Goal: Download file/media

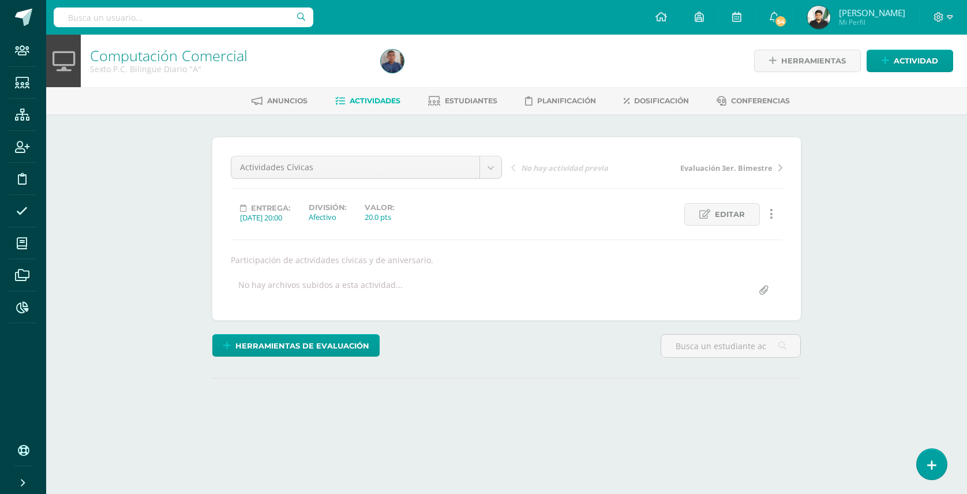
click at [242, 12] on input "text" at bounding box center [184, 18] width 260 height 20
click at [241, 16] on input "text" at bounding box center [184, 18] width 260 height 20
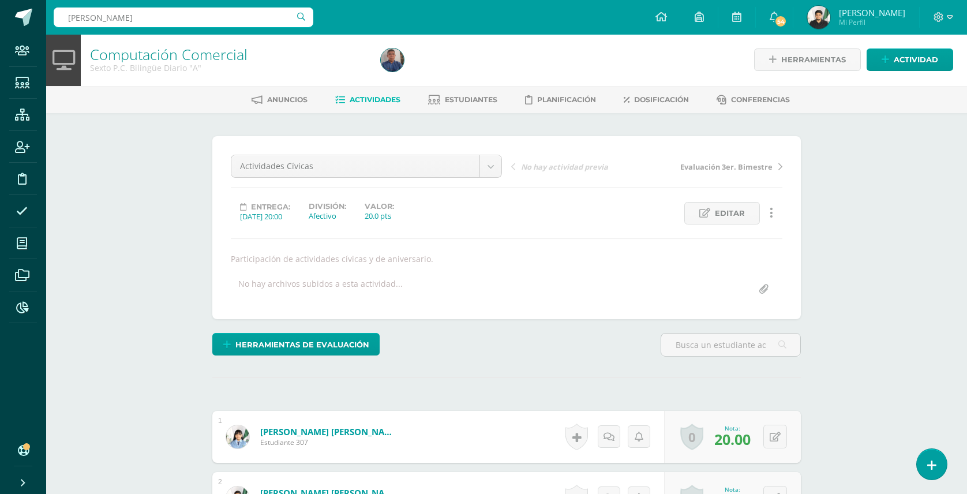
scroll to position [2, 0]
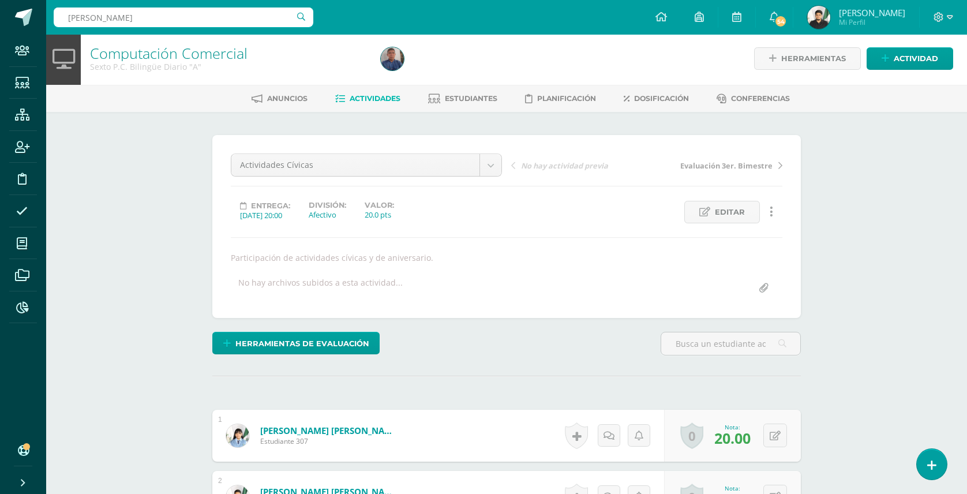
type input "CRUZ AGUILAR"
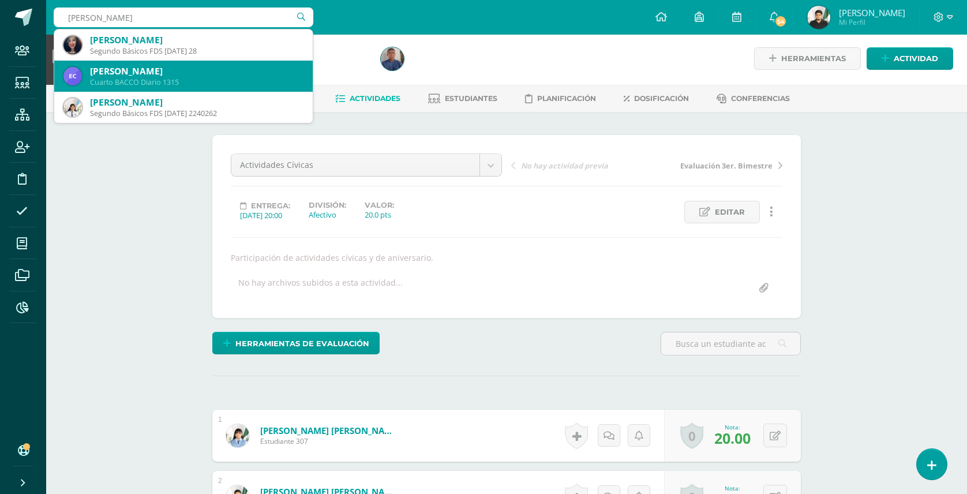
click at [234, 79] on div "Cuarto BACCO Diario 1315" at bounding box center [196, 82] width 213 height 10
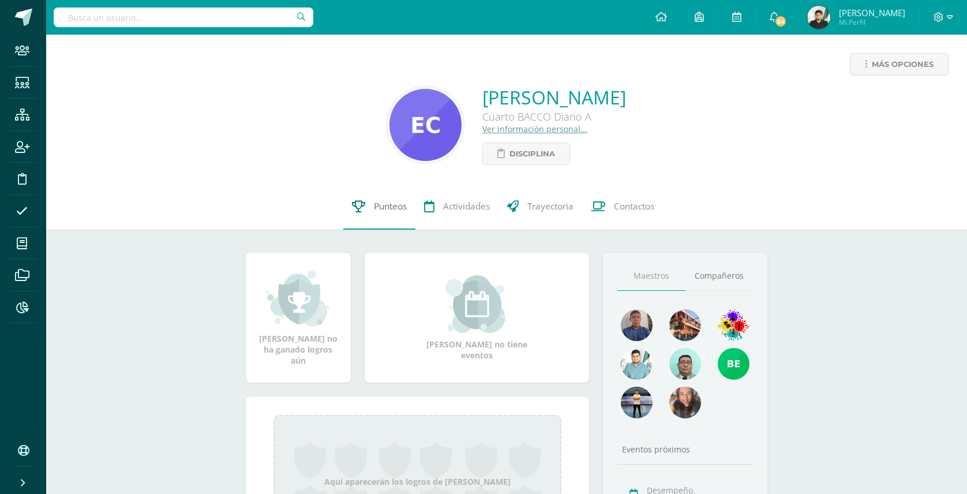
click at [382, 209] on span "Punteos" at bounding box center [390, 206] width 33 height 12
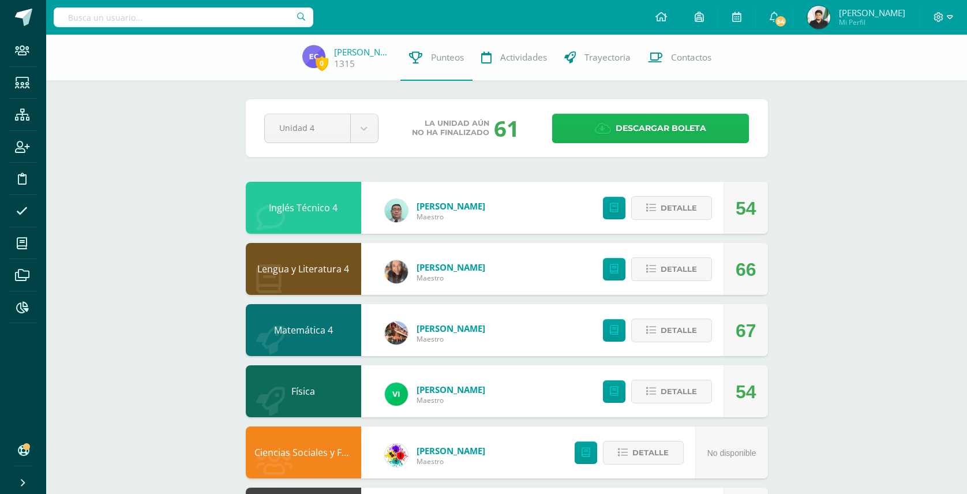
click at [656, 127] on span "Descargar boleta" at bounding box center [661, 128] width 91 height 28
click at [198, 21] on input "text" at bounding box center [184, 18] width 260 height 20
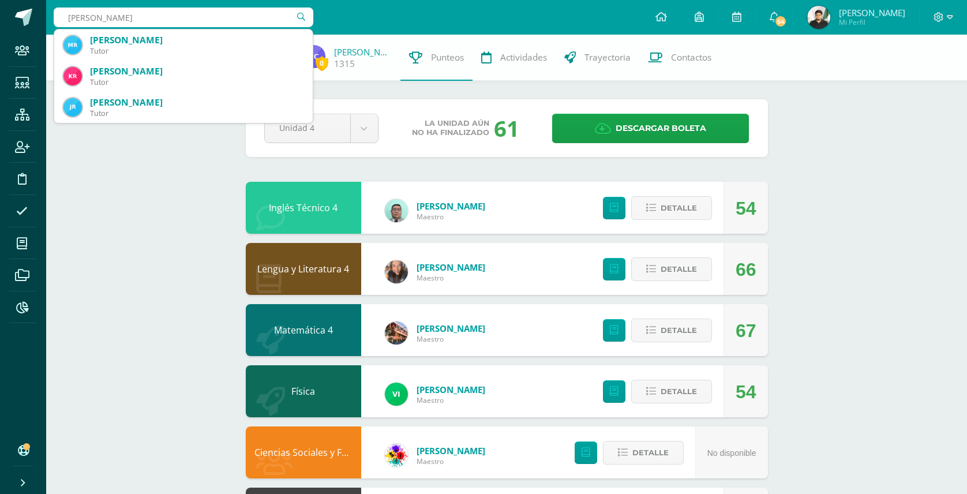
paste input "BETHA"
type input "BETHANCOURT RODRÍGUEZ"
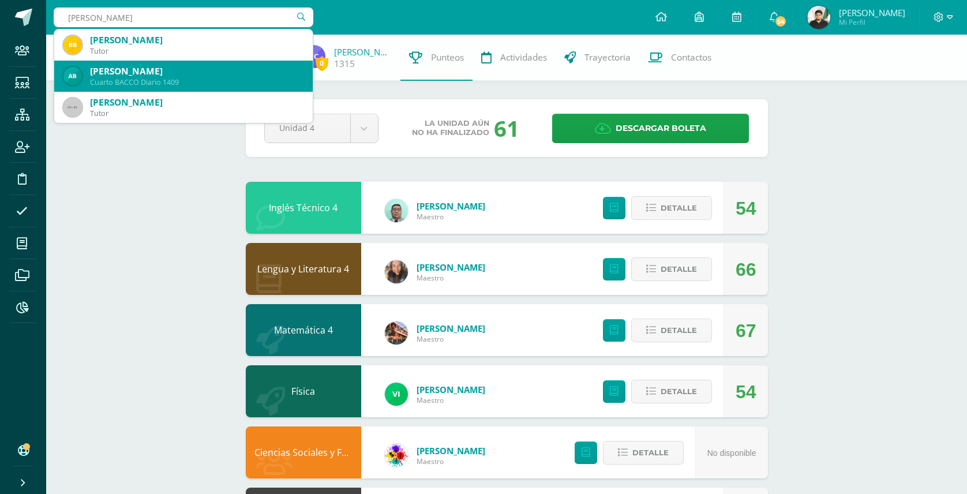
click at [143, 69] on div "Adriana Esperanza Betancourth Rodríguez" at bounding box center [196, 71] width 213 height 12
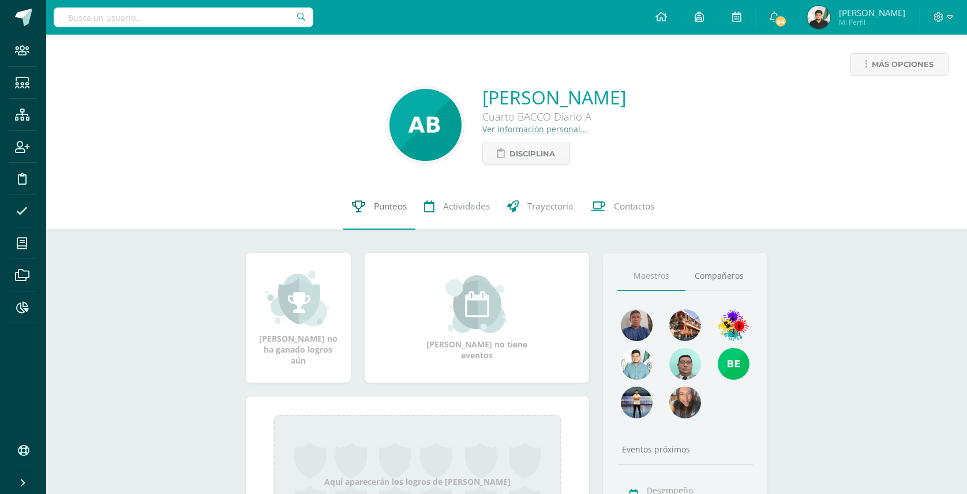
click at [387, 206] on span "Punteos" at bounding box center [390, 206] width 33 height 12
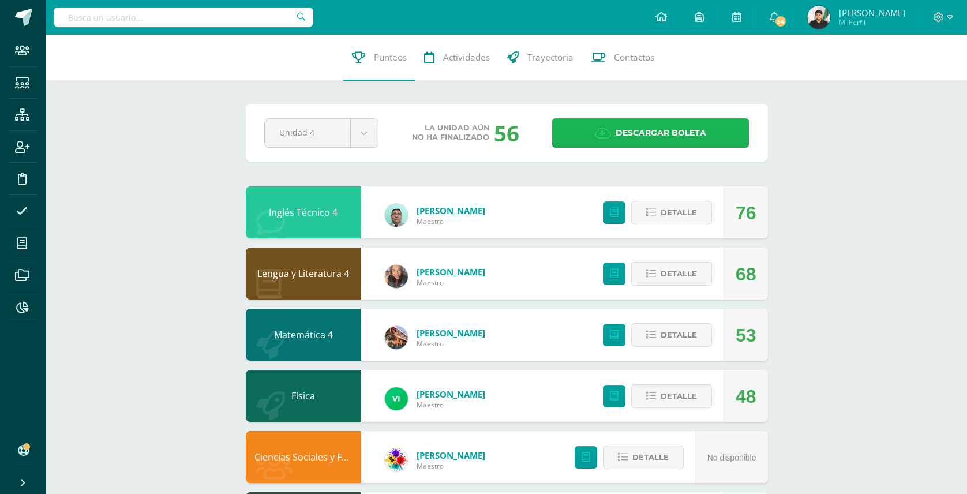
click at [646, 127] on span "Descargar boleta" at bounding box center [661, 133] width 91 height 28
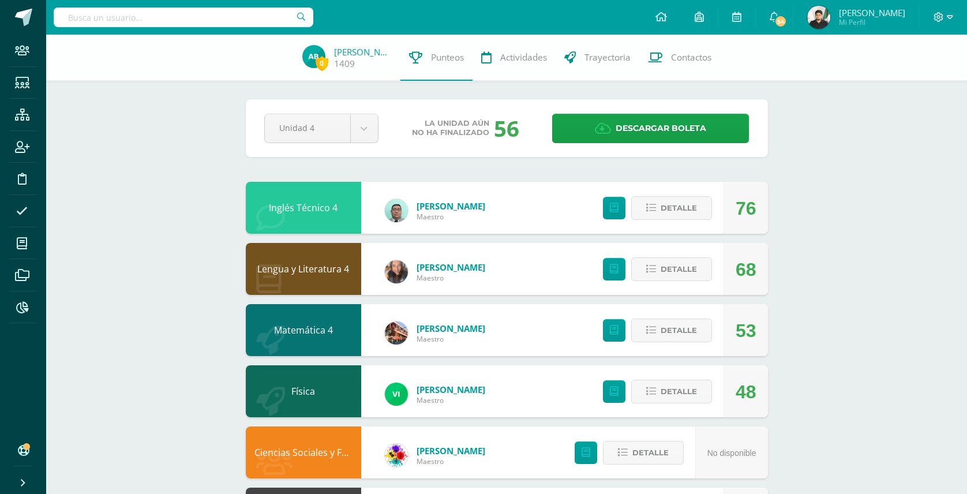
click at [857, 183] on div "0 [PERSON_NAME] 1409 Punteos Actividades Trayectoria Contactos Pendiente Unidad…" at bounding box center [506, 482] width 921 height 895
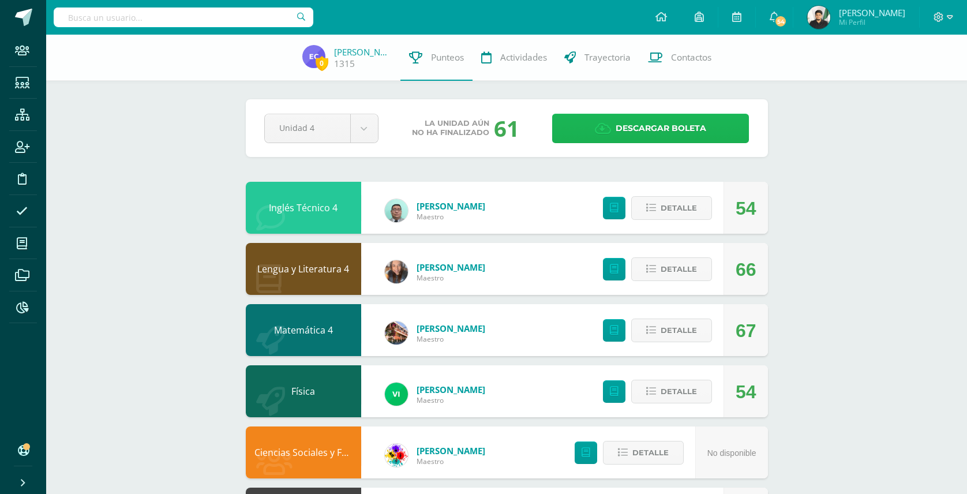
click at [625, 132] on span "Descargar boleta" at bounding box center [661, 128] width 91 height 28
